Goal: Information Seeking & Learning: Learn about a topic

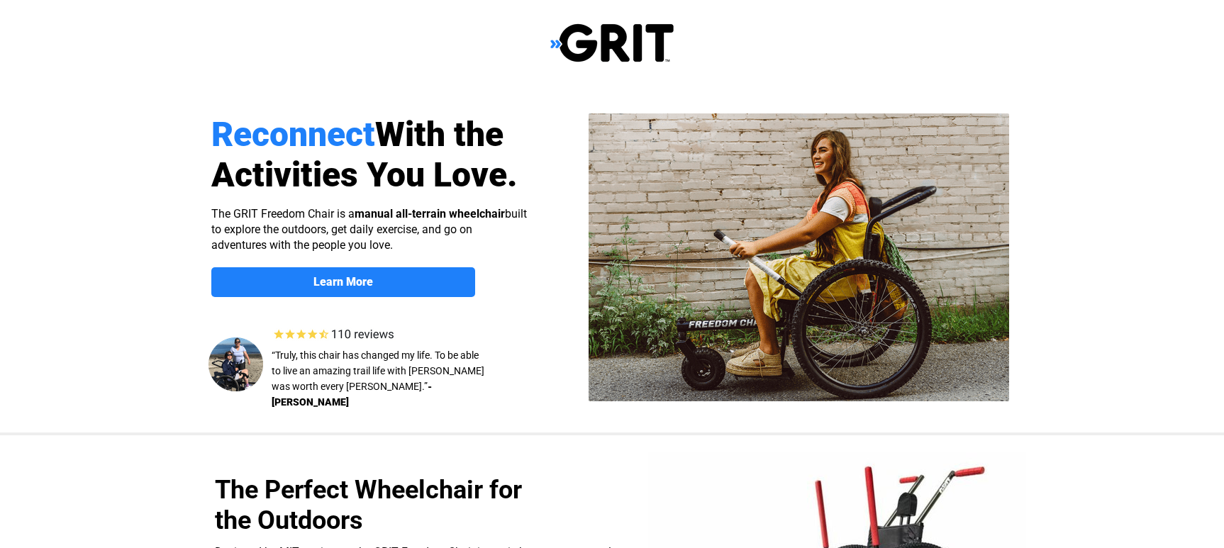
select select "US"
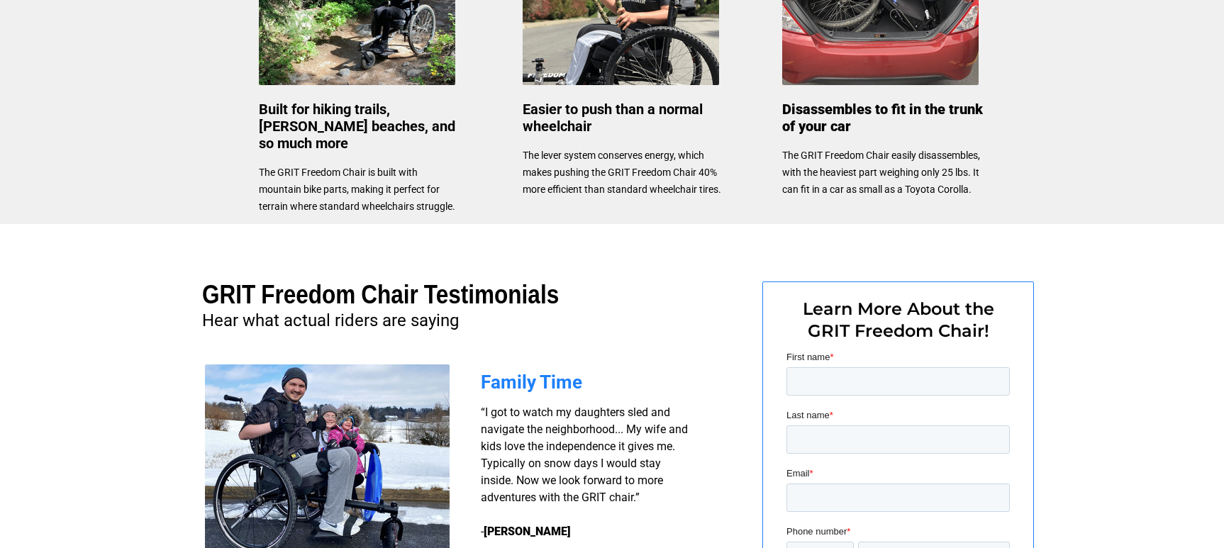
scroll to position [885, 0]
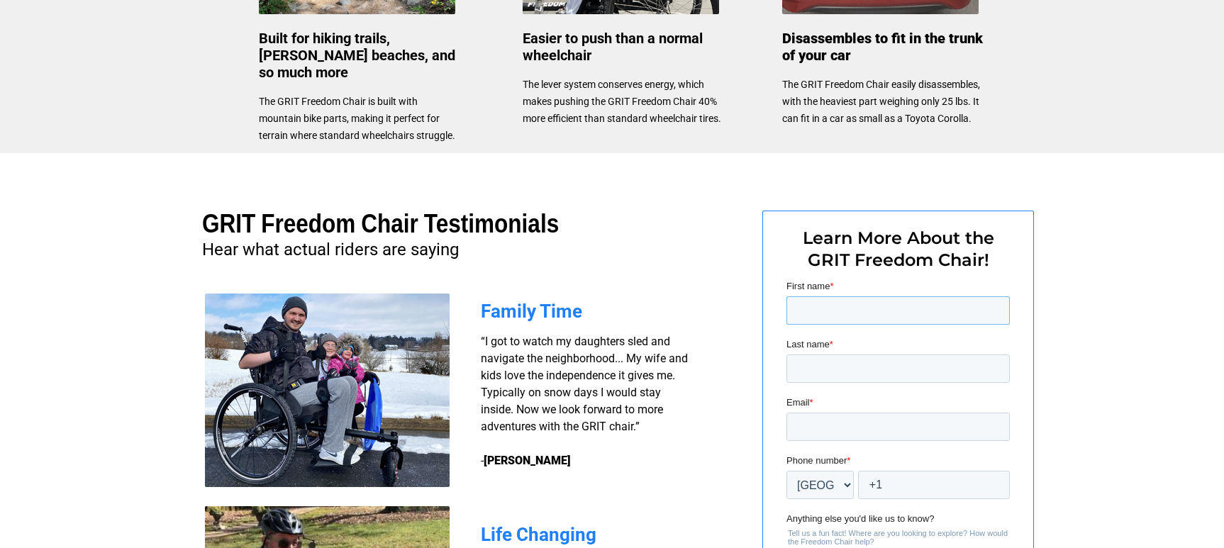
click at [842, 313] on input "First name *" at bounding box center [897, 310] width 223 height 28
type input "[PERSON_NAME]"
click at [842, 362] on input "Last name *" at bounding box center [897, 368] width 223 height 28
type input "[PERSON_NAME]"
click at [834, 426] on input "Email *" at bounding box center [897, 427] width 223 height 28
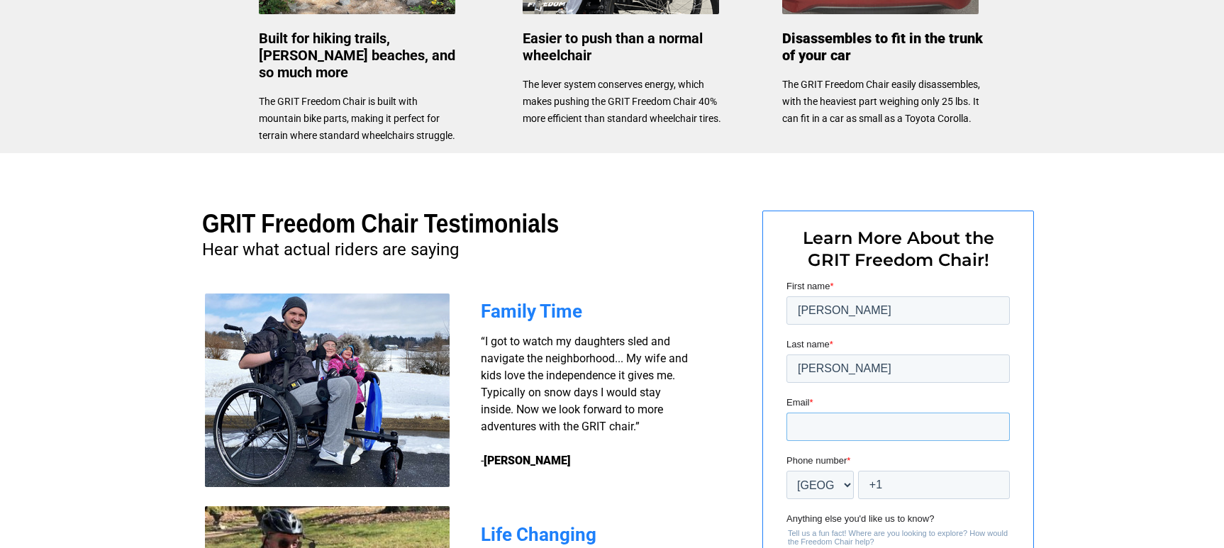
type input "[EMAIL_ADDRESS][DOMAIN_NAME]"
click at [895, 482] on input "+1" at bounding box center [934, 485] width 152 height 28
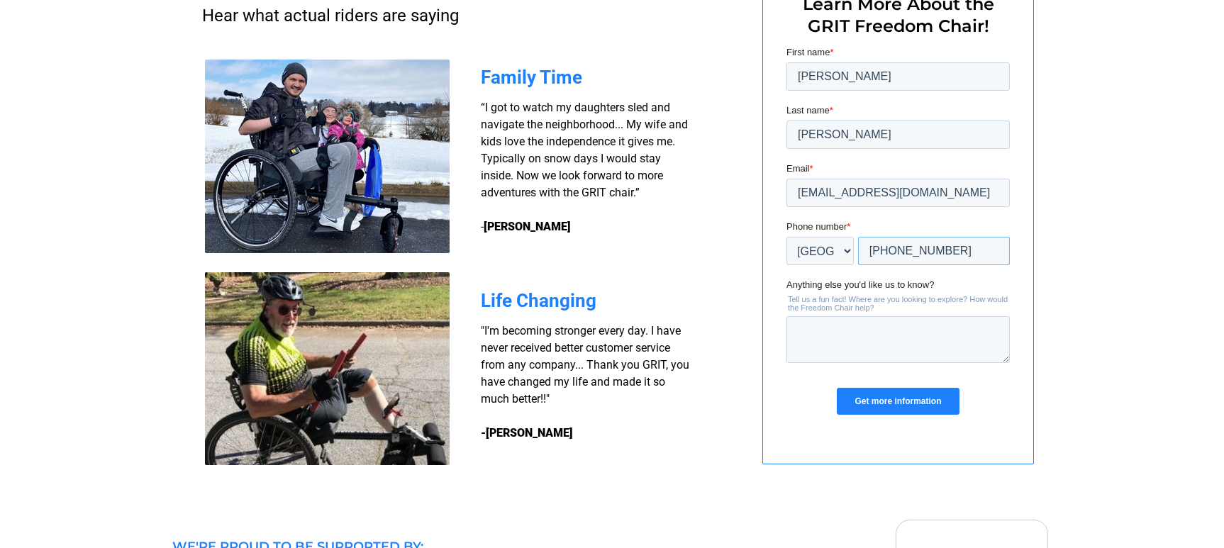
scroll to position [1098, 0]
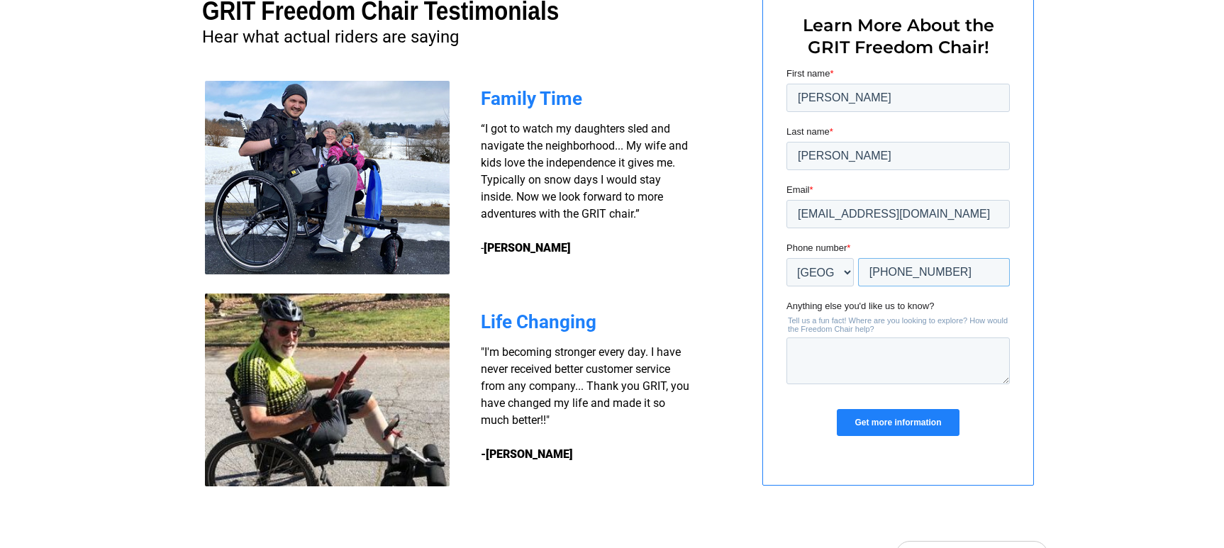
type input "+1 9562389032"
click at [829, 348] on textarea "Anything else you'd like us to know?" at bounding box center [897, 360] width 223 height 47
type textarea "air travel compatible?"
click at [907, 421] on input "Get more information" at bounding box center [898, 422] width 122 height 27
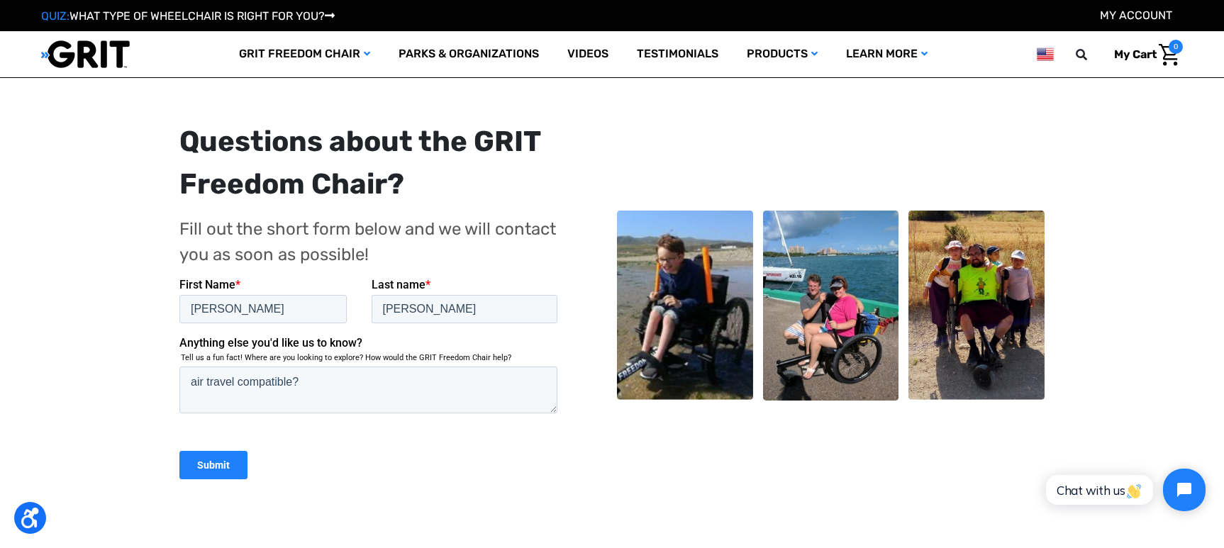
scroll to position [284, 0]
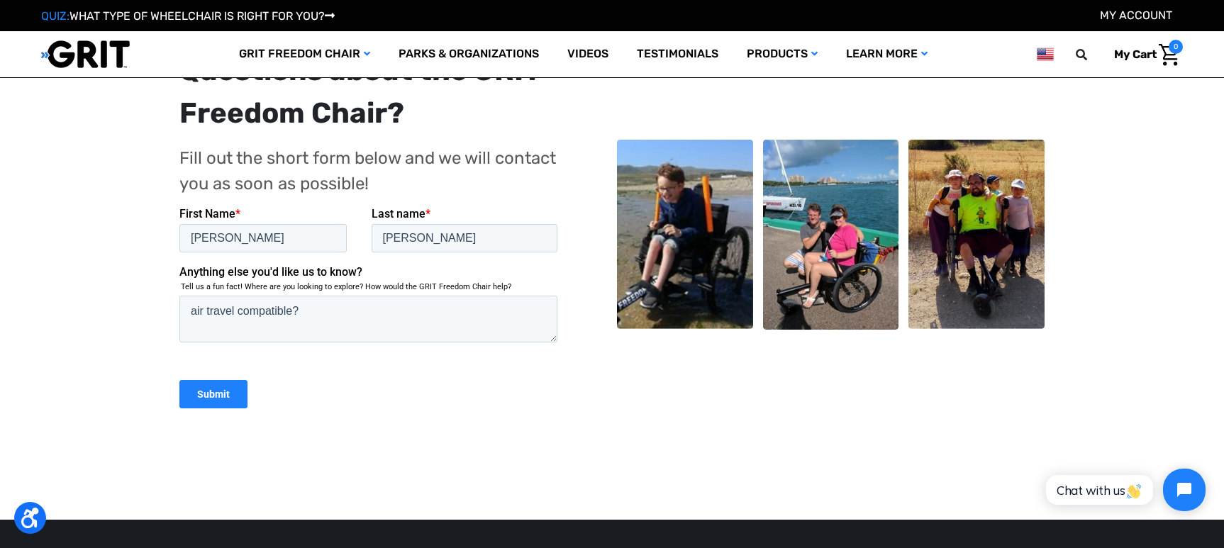
click at [213, 388] on input "Submit" at bounding box center [213, 393] width 68 height 28
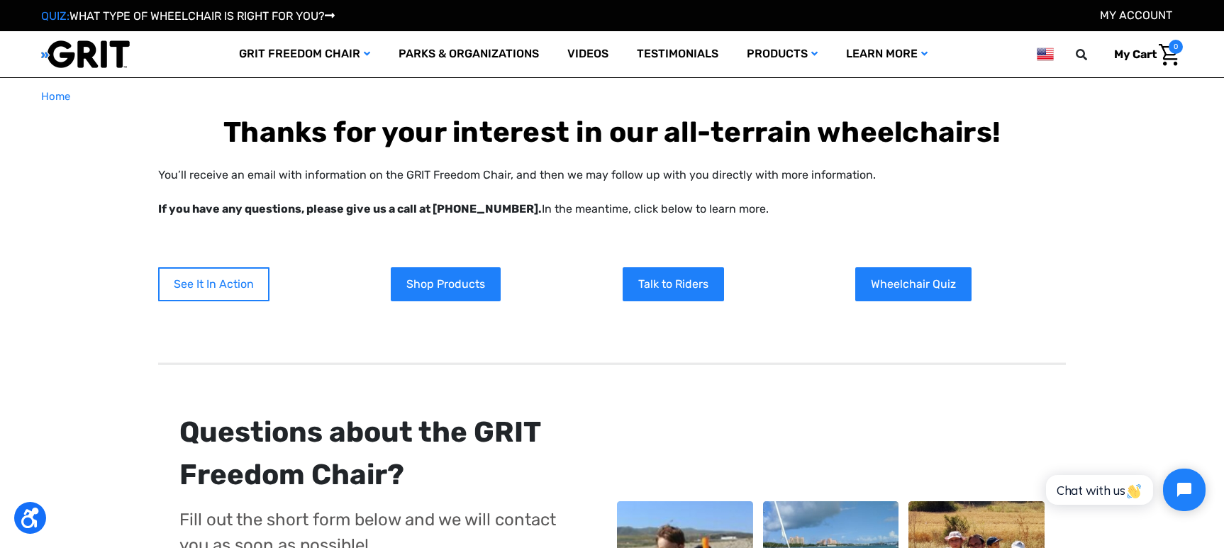
click at [228, 284] on link "See It In Action" at bounding box center [213, 284] width 111 height 34
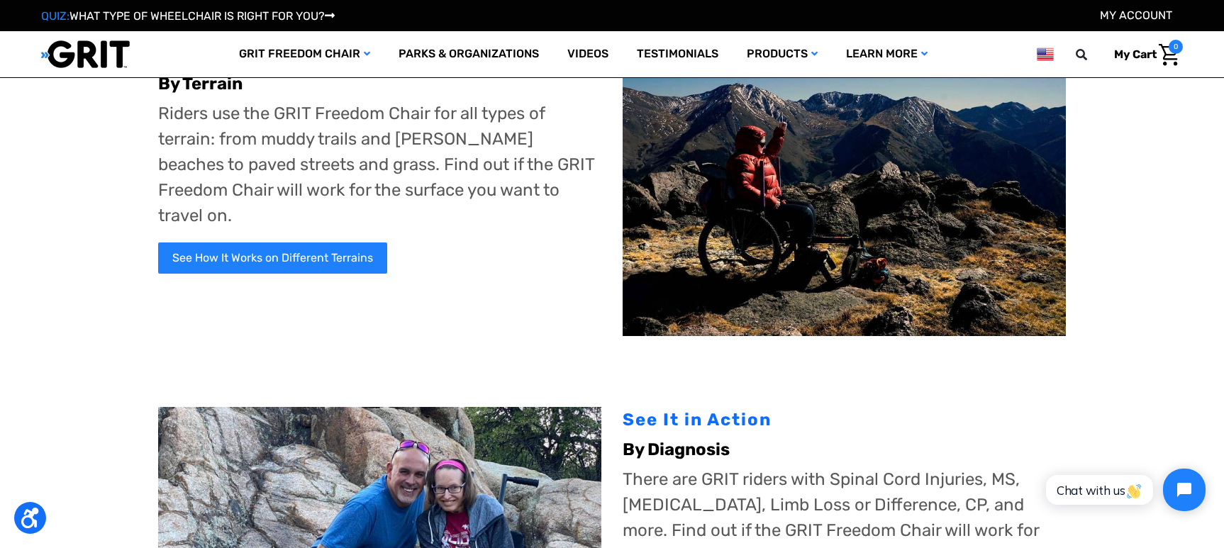
scroll to position [142, 0]
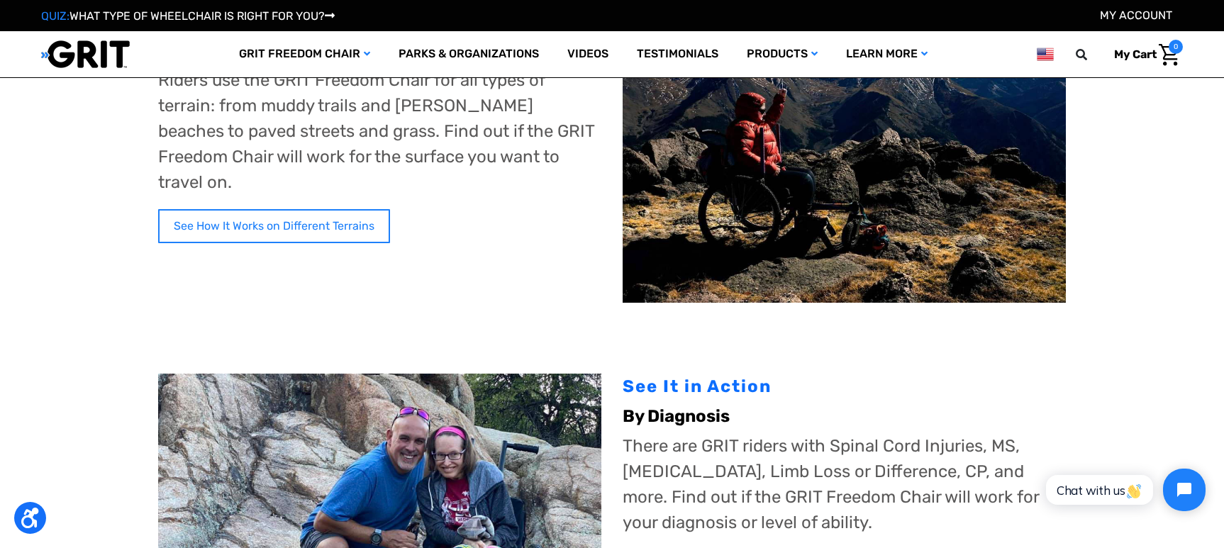
click at [247, 209] on link "See How It Works on Different Terrains" at bounding box center [274, 226] width 232 height 34
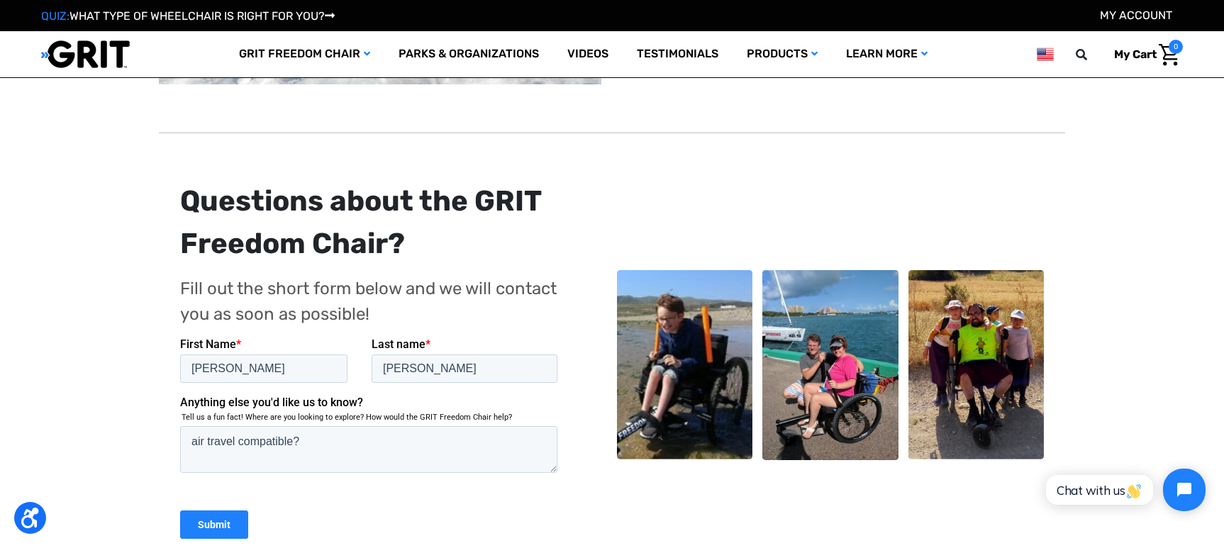
scroll to position [1631, 0]
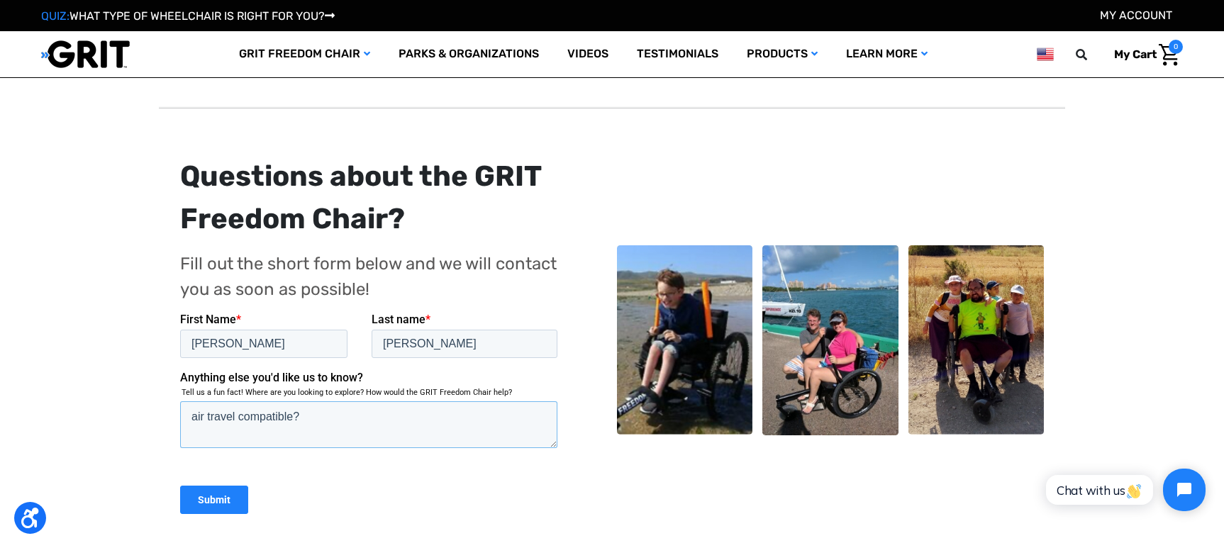
click at [305, 413] on textarea "air travel compatible?" at bounding box center [368, 424] width 377 height 47
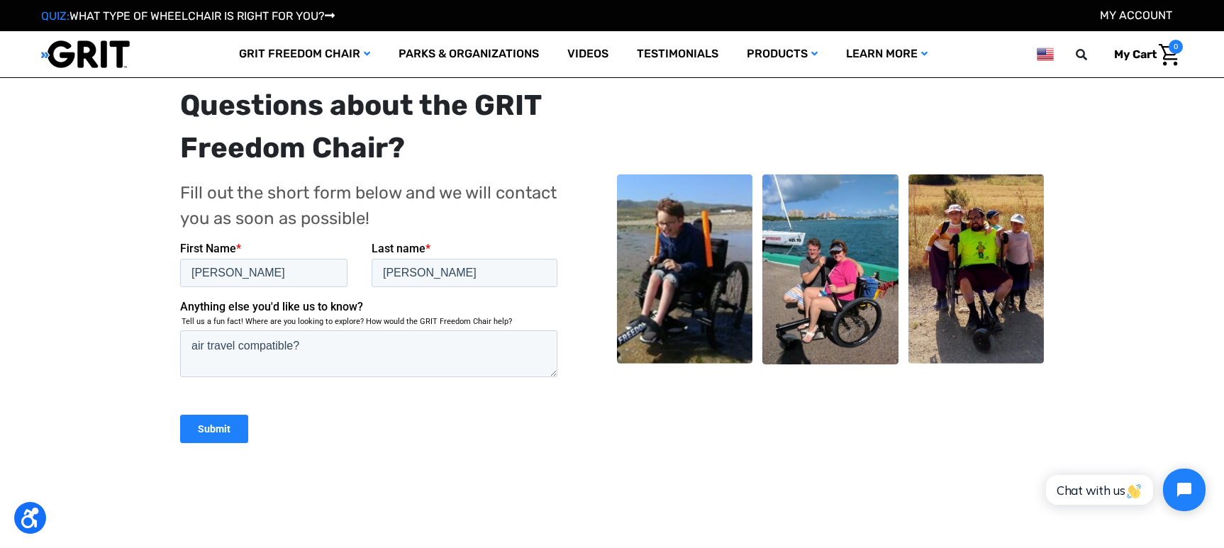
click at [209, 428] on input "Submit" at bounding box center [214, 428] width 68 height 28
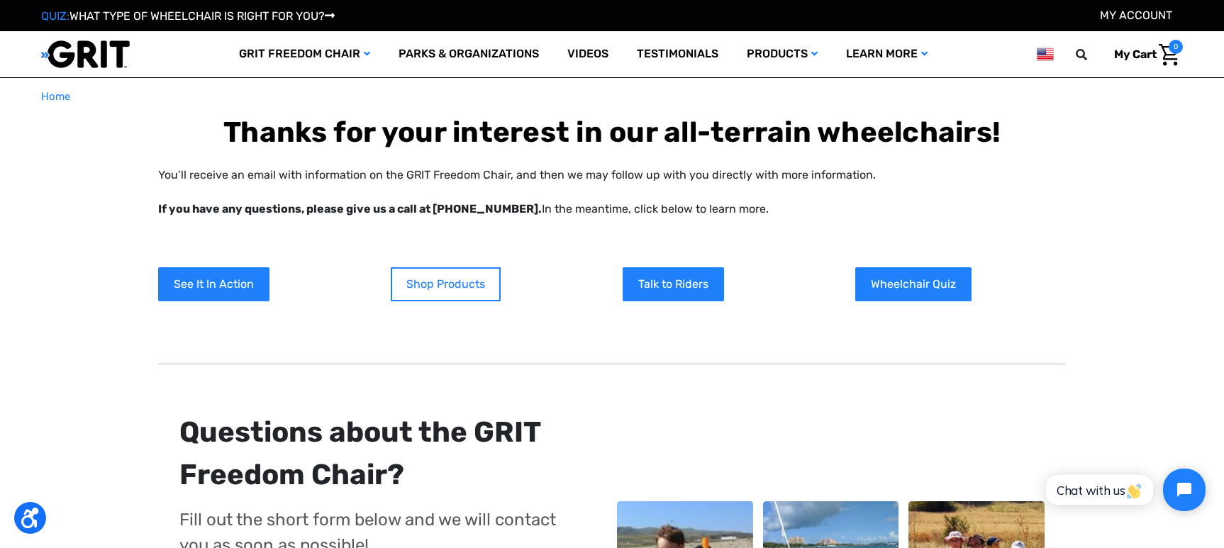
click at [438, 286] on link "Shop Products" at bounding box center [446, 284] width 110 height 34
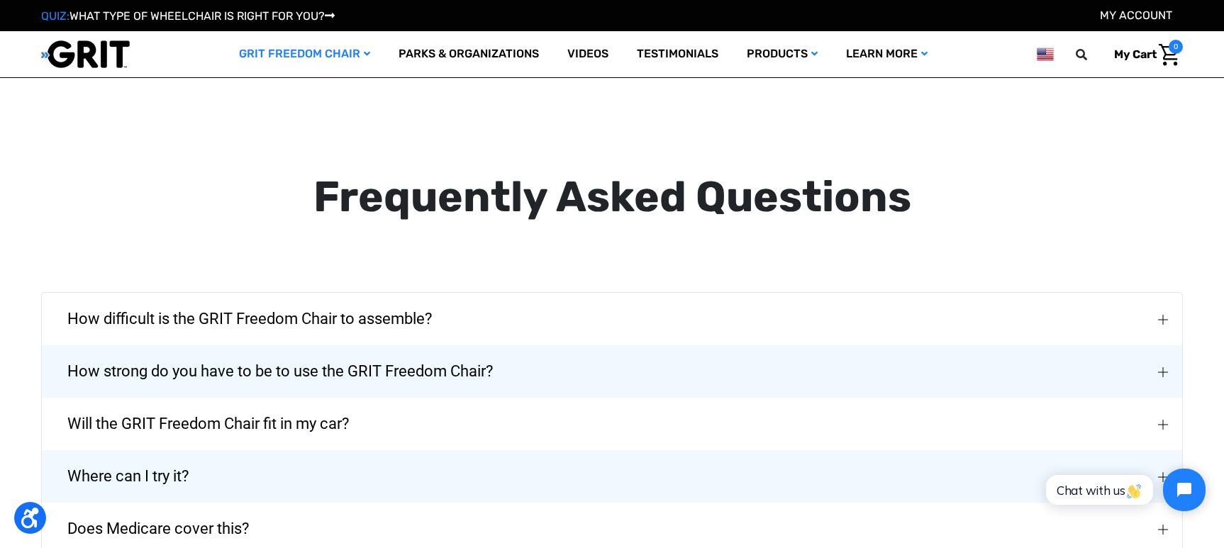
scroll to position [2411, 0]
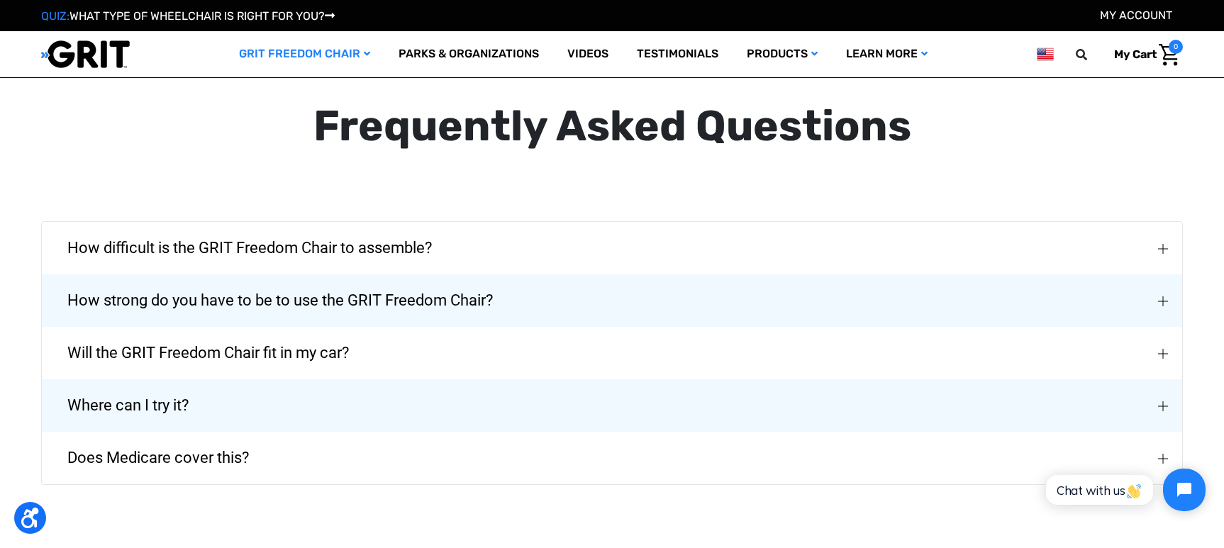
click at [1159, 454] on img "Does Medicare cover this?" at bounding box center [1163, 459] width 10 height 10
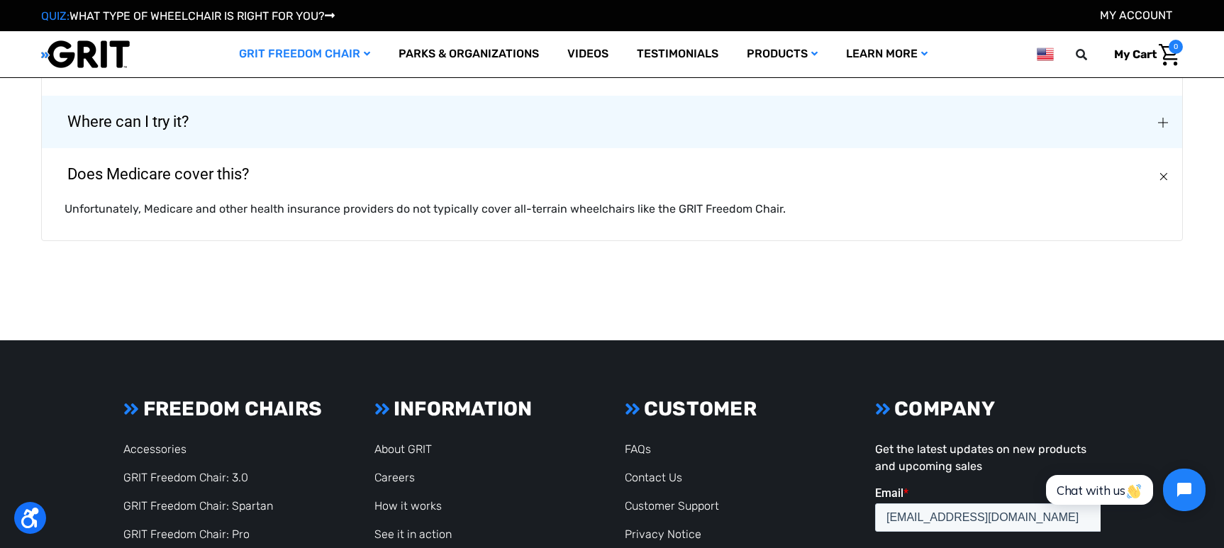
scroll to position [2836, 0]
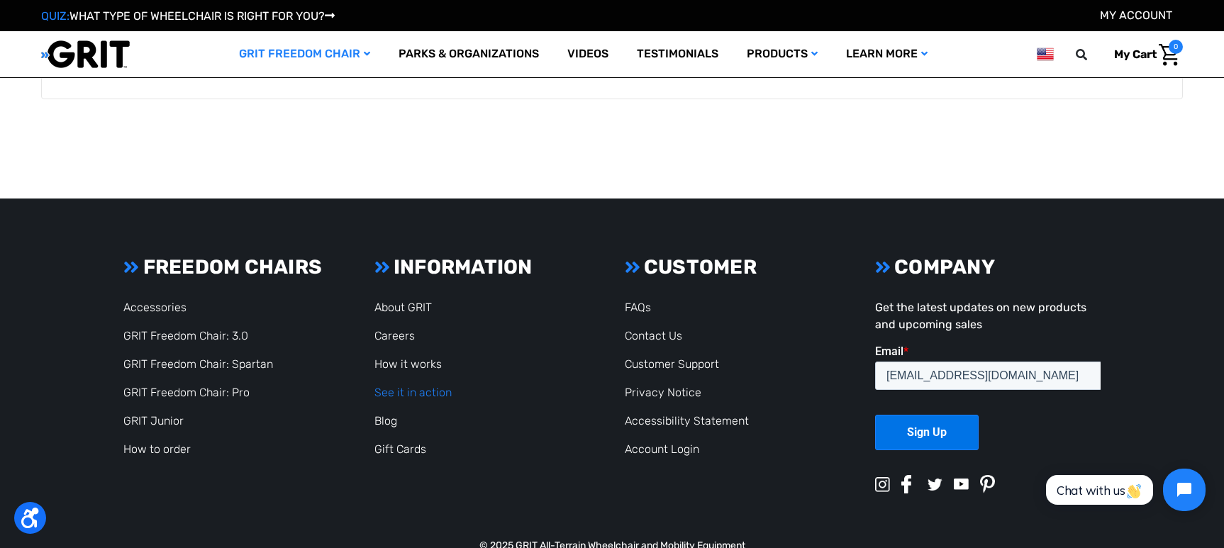
click at [413, 386] on link "See it in action" at bounding box center [412, 392] width 77 height 13
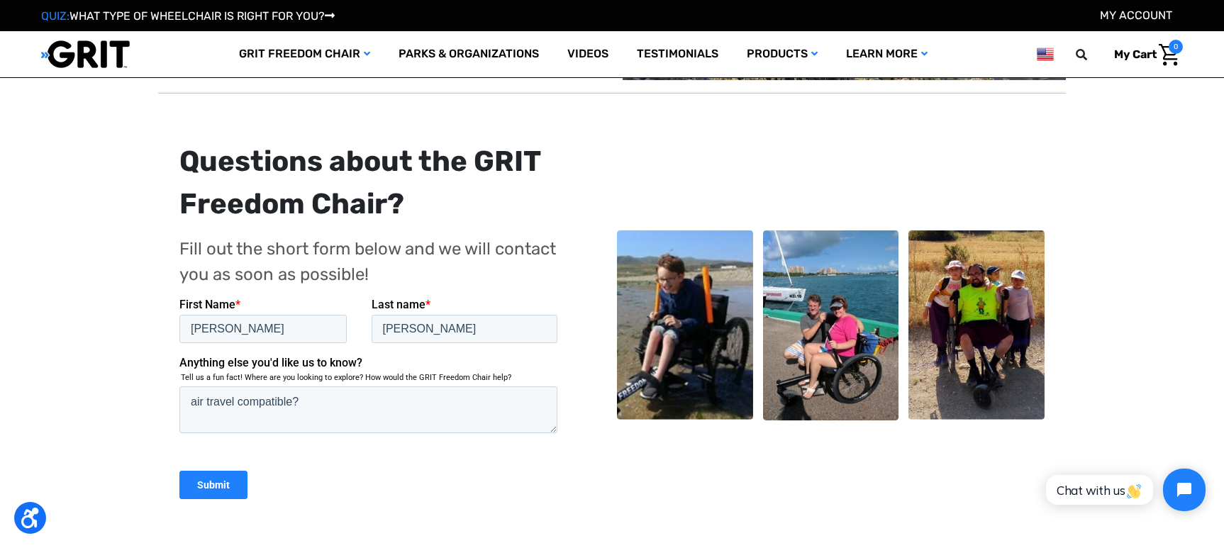
scroll to position [1205, 0]
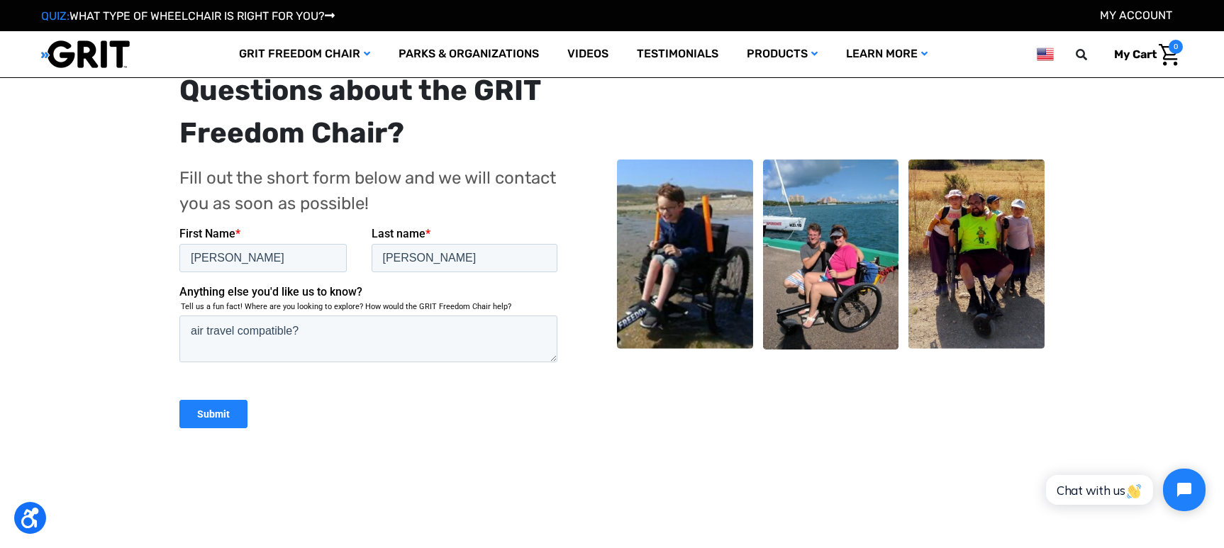
click at [201, 407] on input "Submit" at bounding box center [213, 413] width 68 height 28
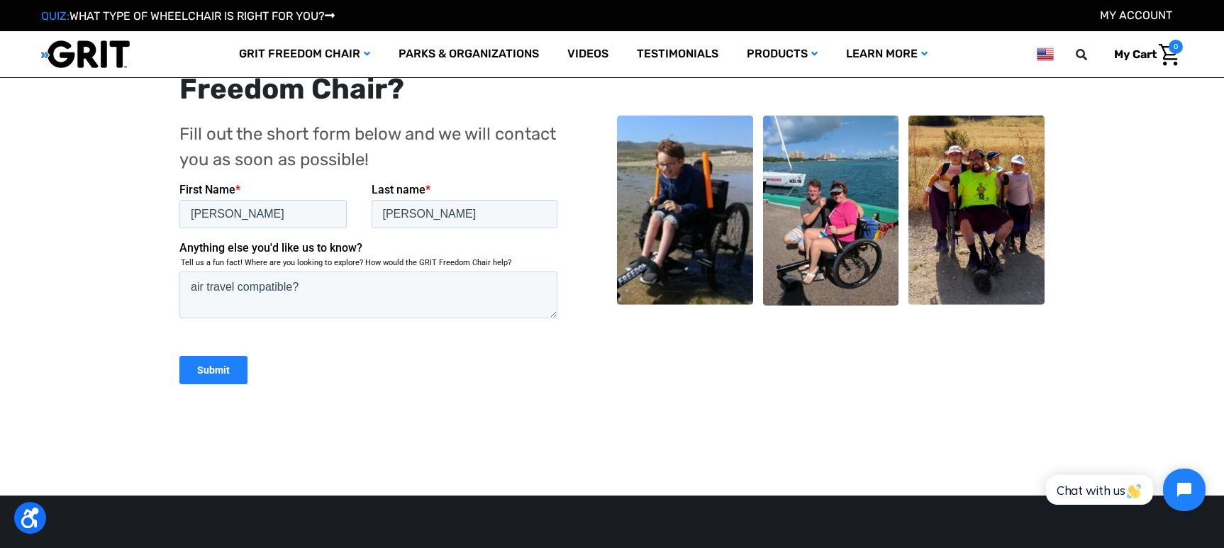
scroll to position [283, 0]
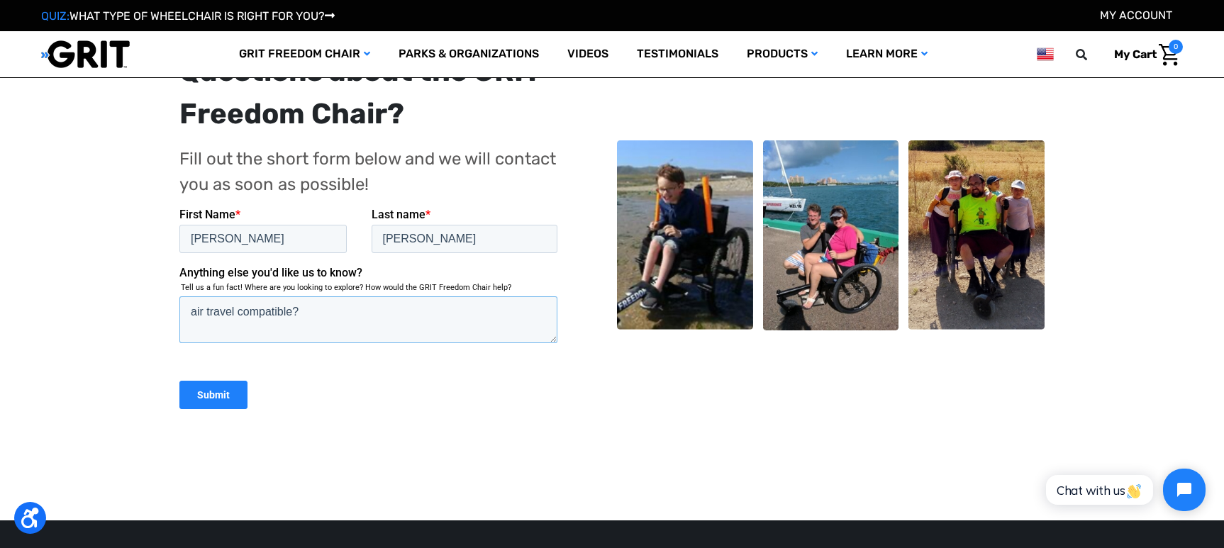
click at [299, 308] on textarea "air travel compatible?" at bounding box center [368, 319] width 378 height 47
type textarea "air travel compatible? financing available?"
click at [194, 395] on input "Submit" at bounding box center [213, 394] width 68 height 28
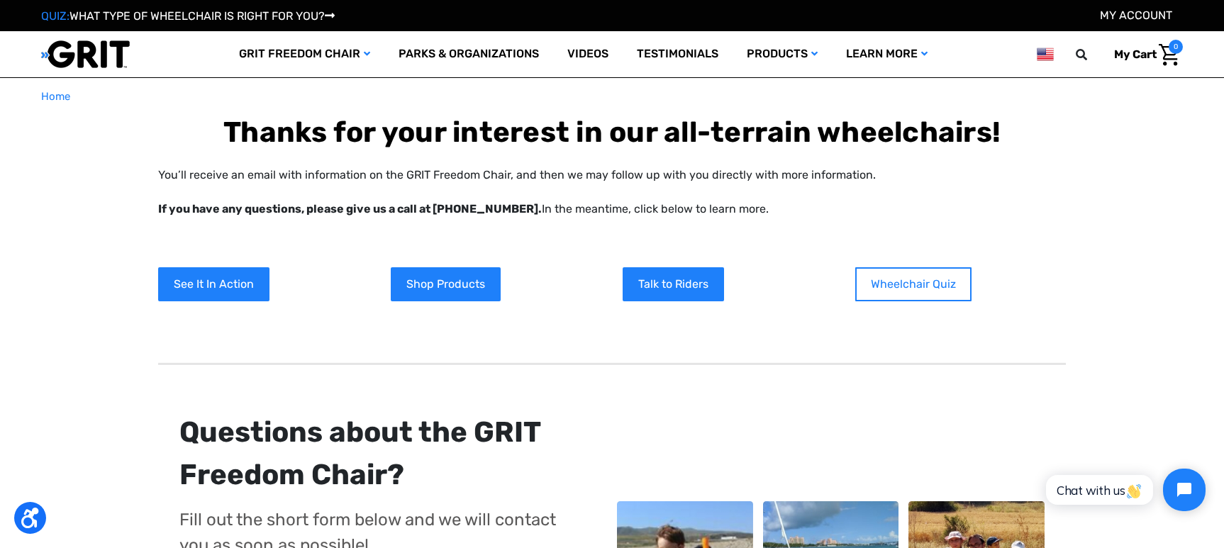
click at [920, 284] on link "Wheelchair Quiz" at bounding box center [913, 284] width 116 height 34
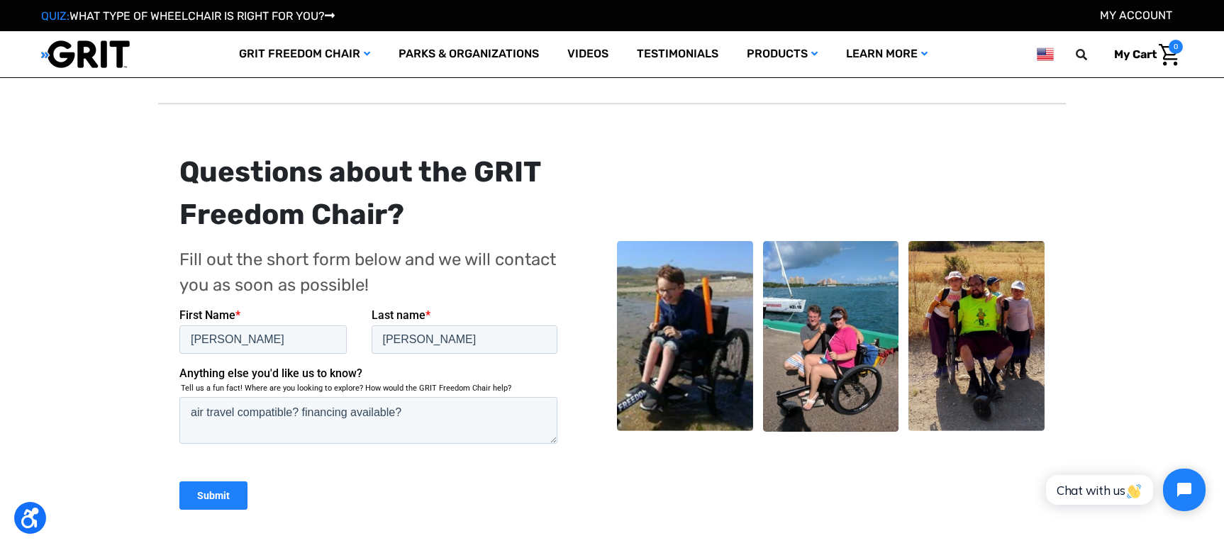
scroll to position [638, 0]
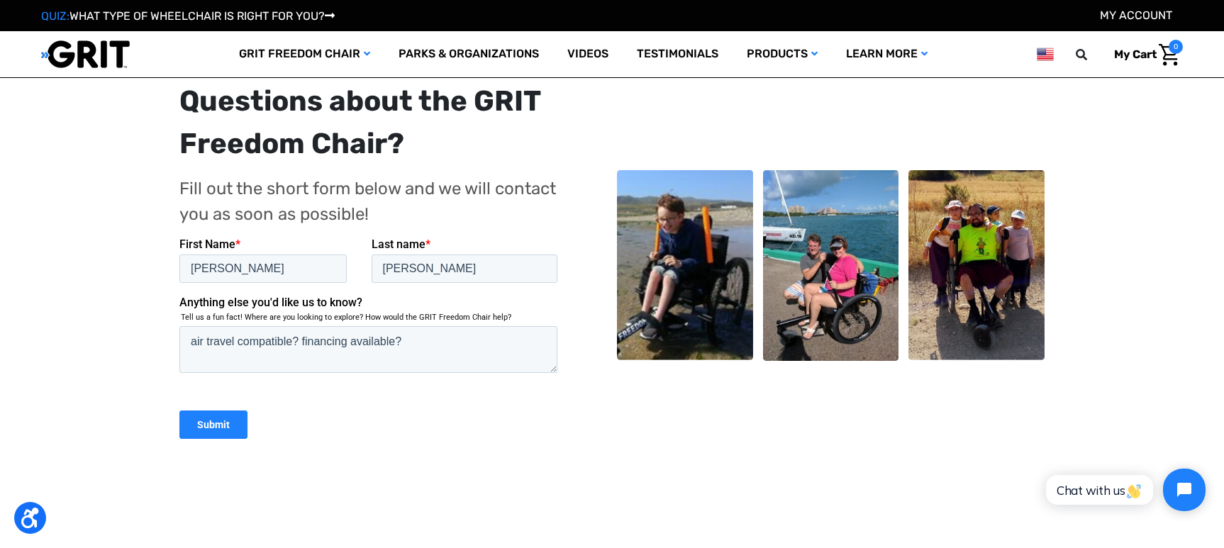
click at [230, 422] on input "Submit" at bounding box center [213, 424] width 68 height 28
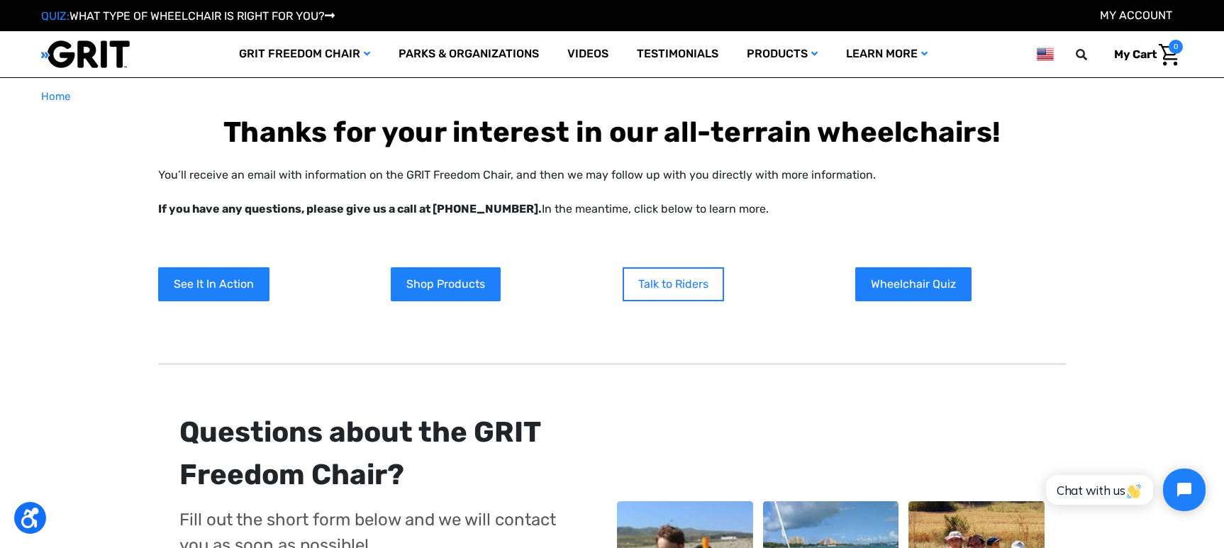
click at [663, 288] on link "Talk to Riders" at bounding box center [673, 284] width 101 height 34
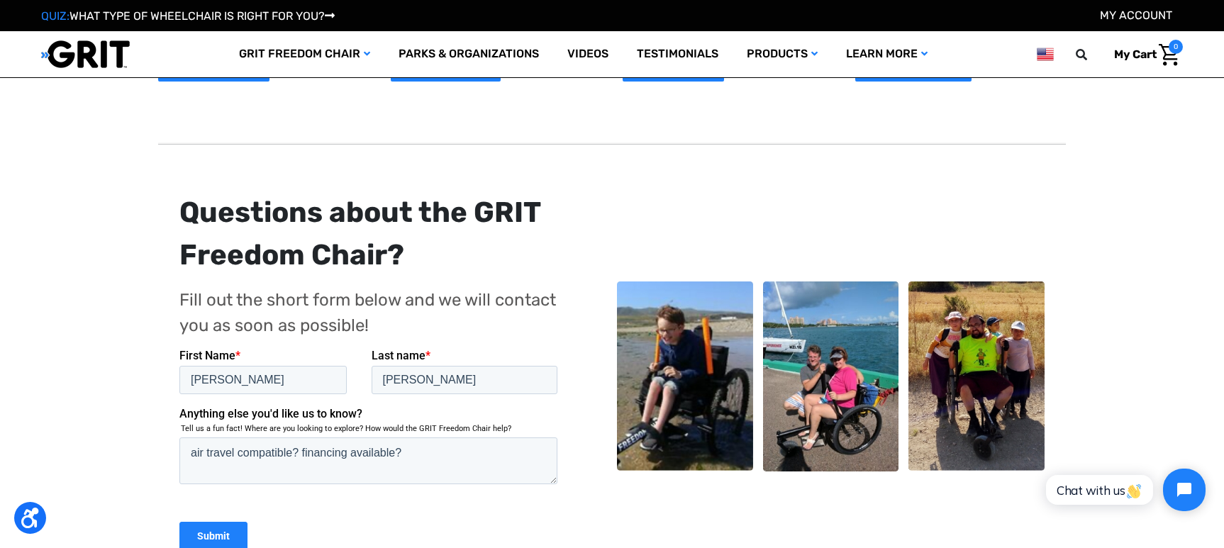
scroll to position [213, 0]
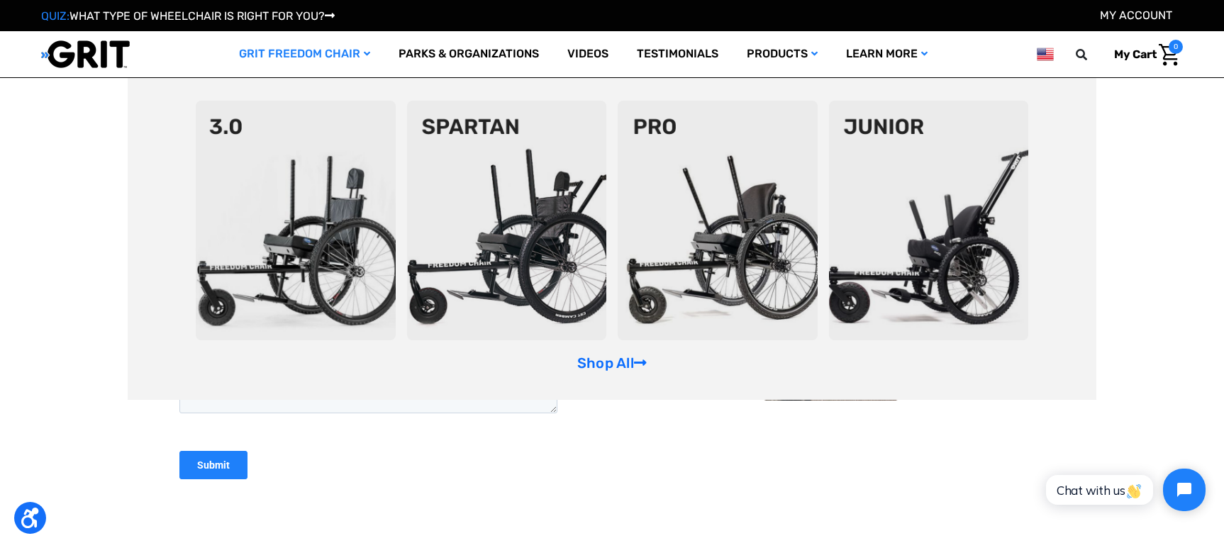
click at [309, 62] on link "GRIT Freedom Chair" at bounding box center [305, 54] width 160 height 46
click at [601, 361] on link "Shop All" at bounding box center [611, 362] width 69 height 17
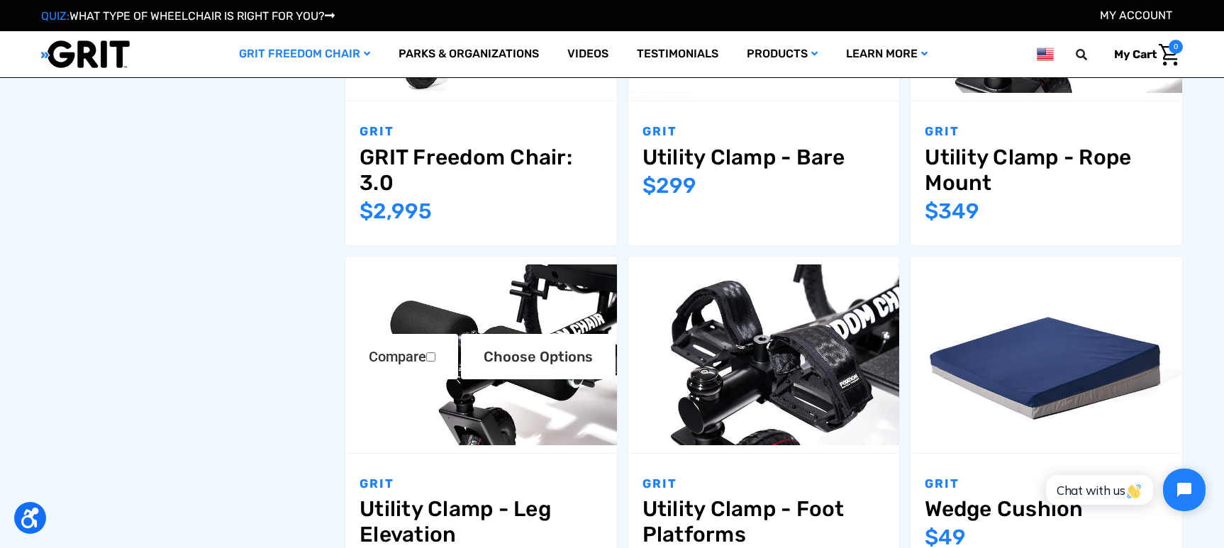
scroll to position [851, 0]
